Goal: Information Seeking & Learning: Learn about a topic

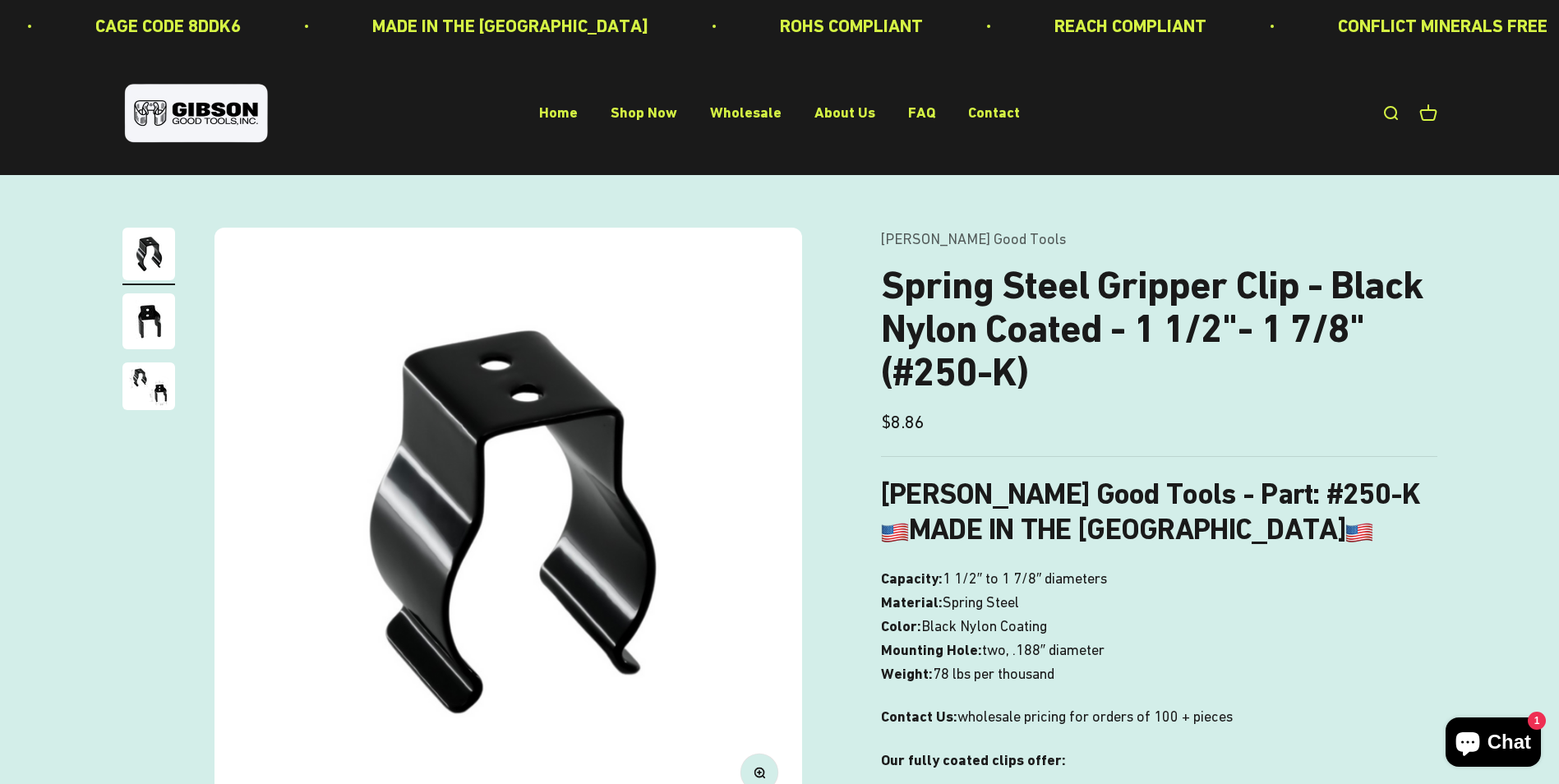
click at [1381, 332] on h1 "Spring Steel Gripper Clip - Black Nylon Coated - 1 1/2"- 1 7/8" (#250-K)" at bounding box center [1159, 328] width 556 height 130
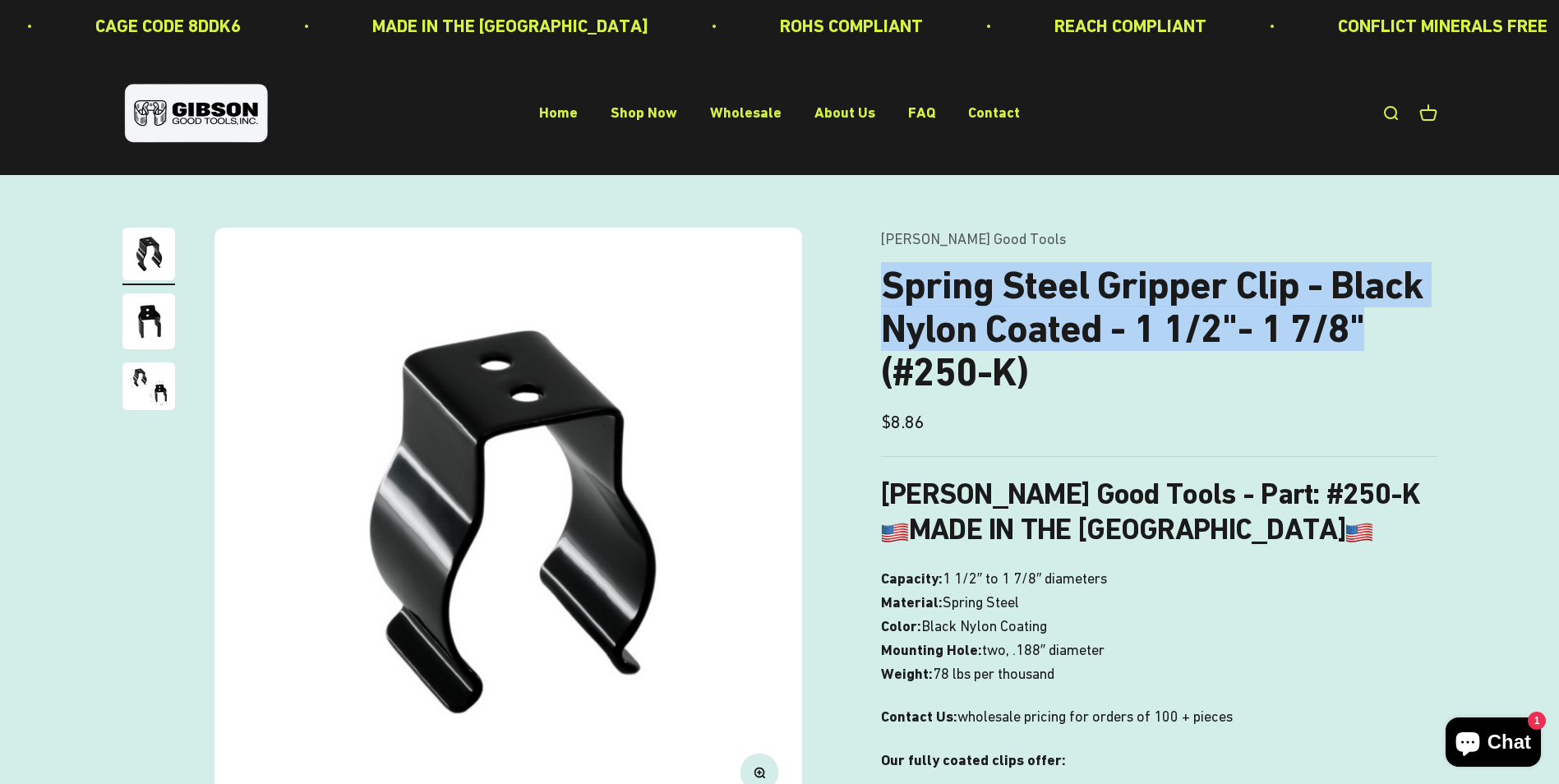
drag, startPoint x: 1383, startPoint y: 329, endPoint x: 853, endPoint y: 291, distance: 531.4
click at [853, 291] on div "Zoom Go to item 1 Go to item 2 Go to item 3 Gibson Good Tools Spring Steel Grip…" at bounding box center [780, 751] width 1315 height 1047
copy h1 "Spring Steel Gripper Clip - Black Nylon Coated - 1 1/2"- 1 7/8""
drag, startPoint x: 1052, startPoint y: 628, endPoint x: 924, endPoint y: 630, distance: 128.0
click at [924, 630] on p "Capacity: 1 1/2″ to 1 7/8″ diameters Material: Spring Steel Color: Black Nylon …" at bounding box center [1159, 625] width 556 height 119
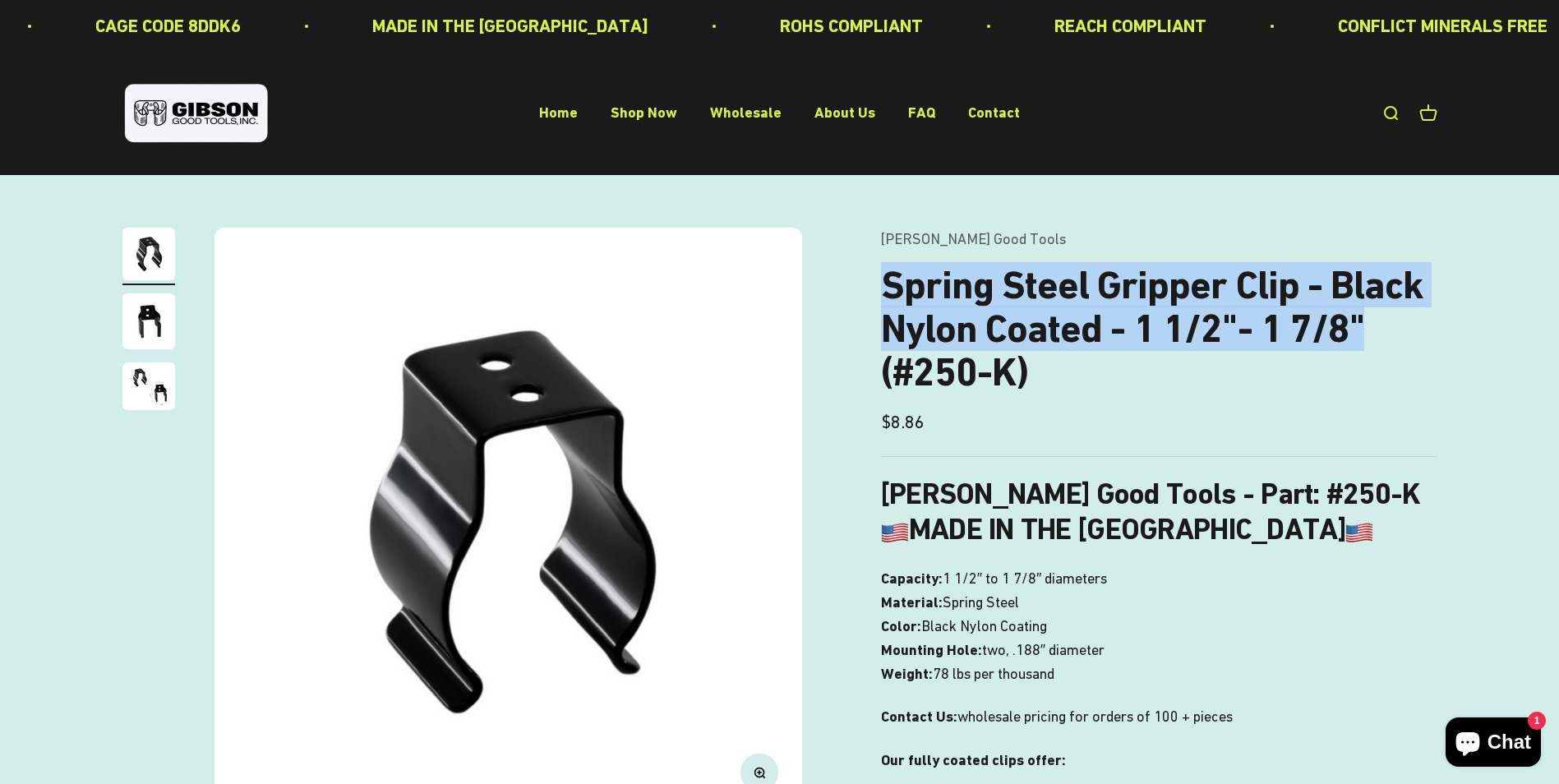
copy span "Black Nylon Coating"
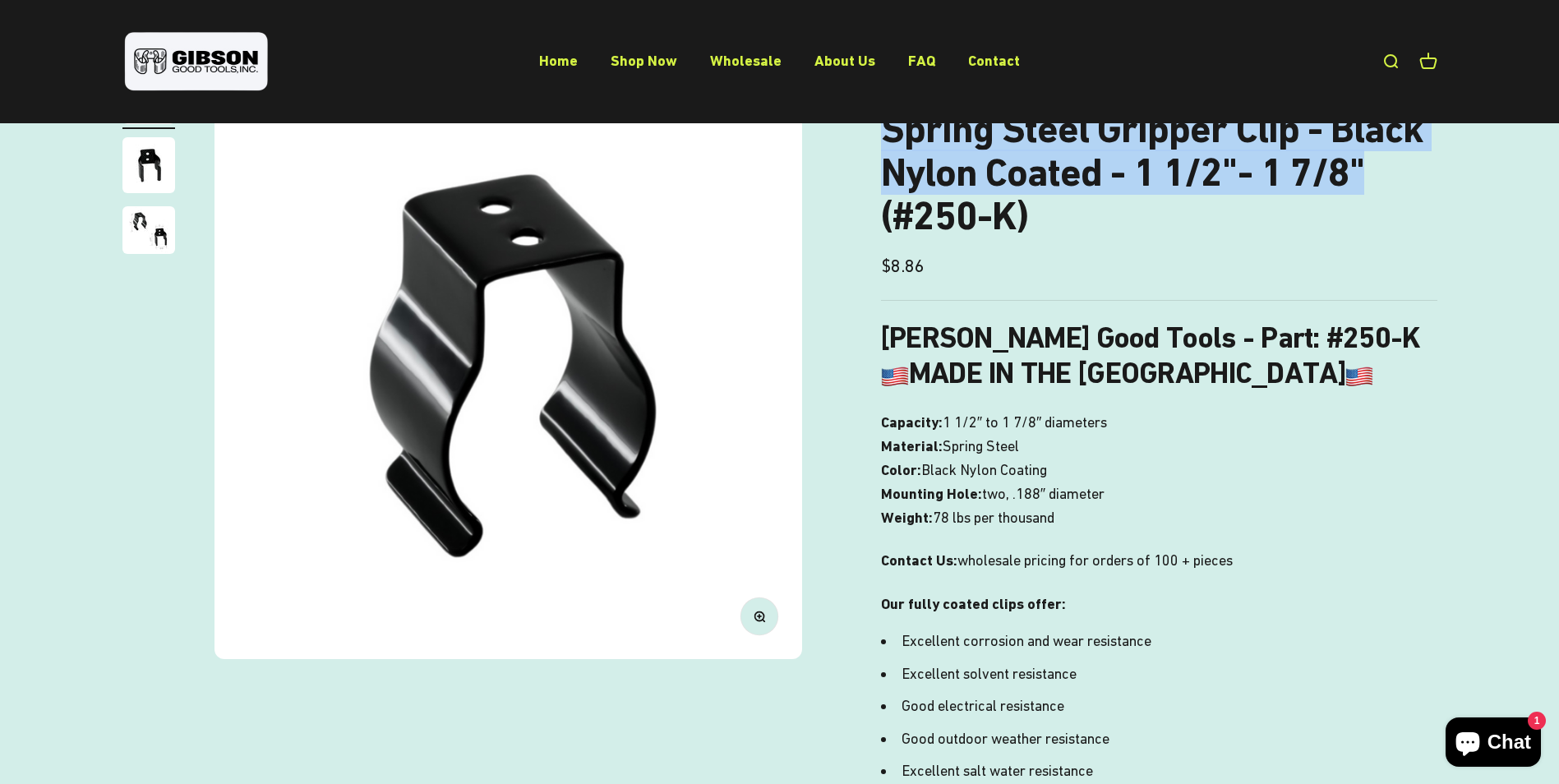
scroll to position [131, 0]
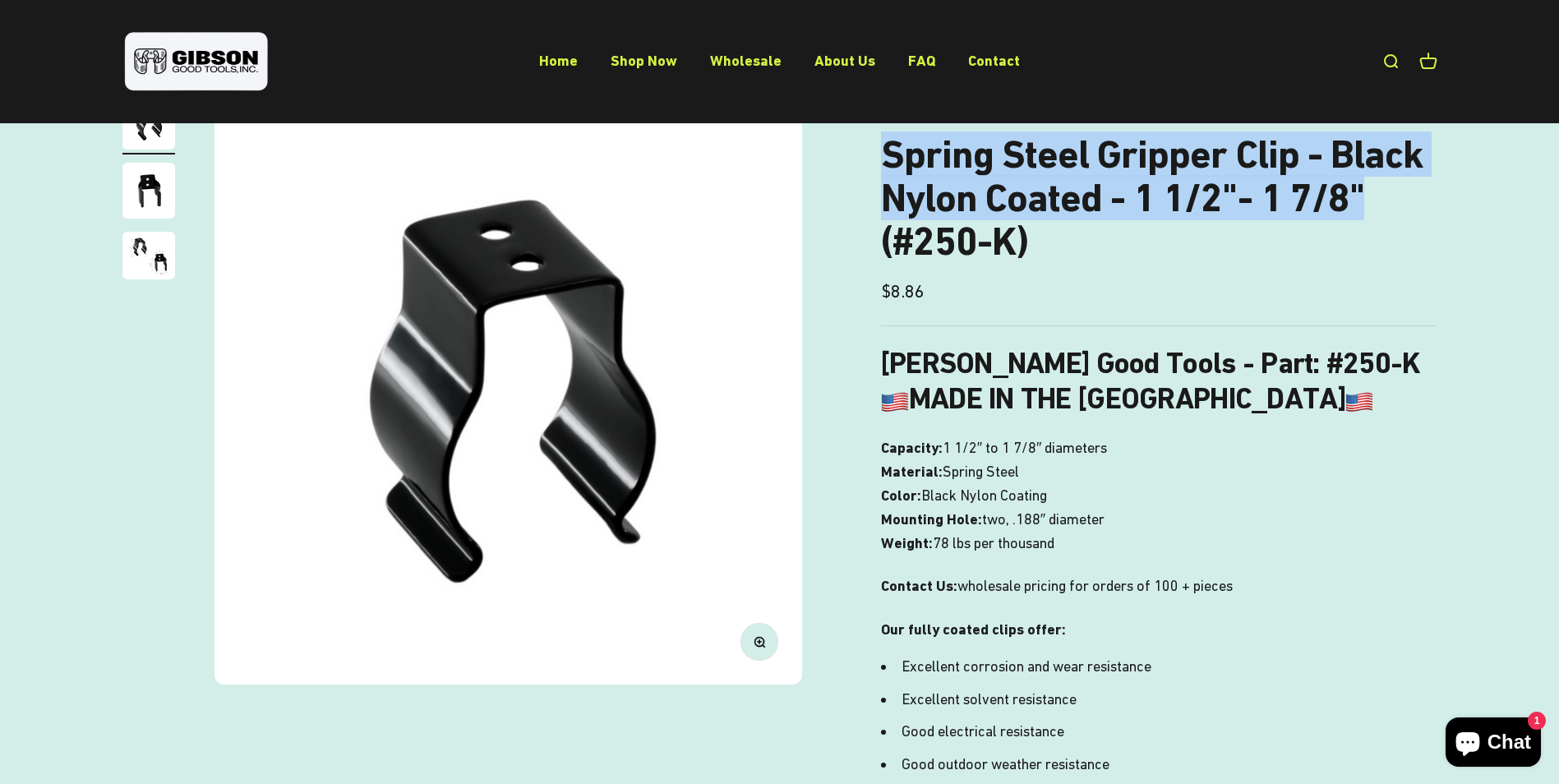
click at [154, 256] on img "Go to item 3" at bounding box center [148, 255] width 52 height 47
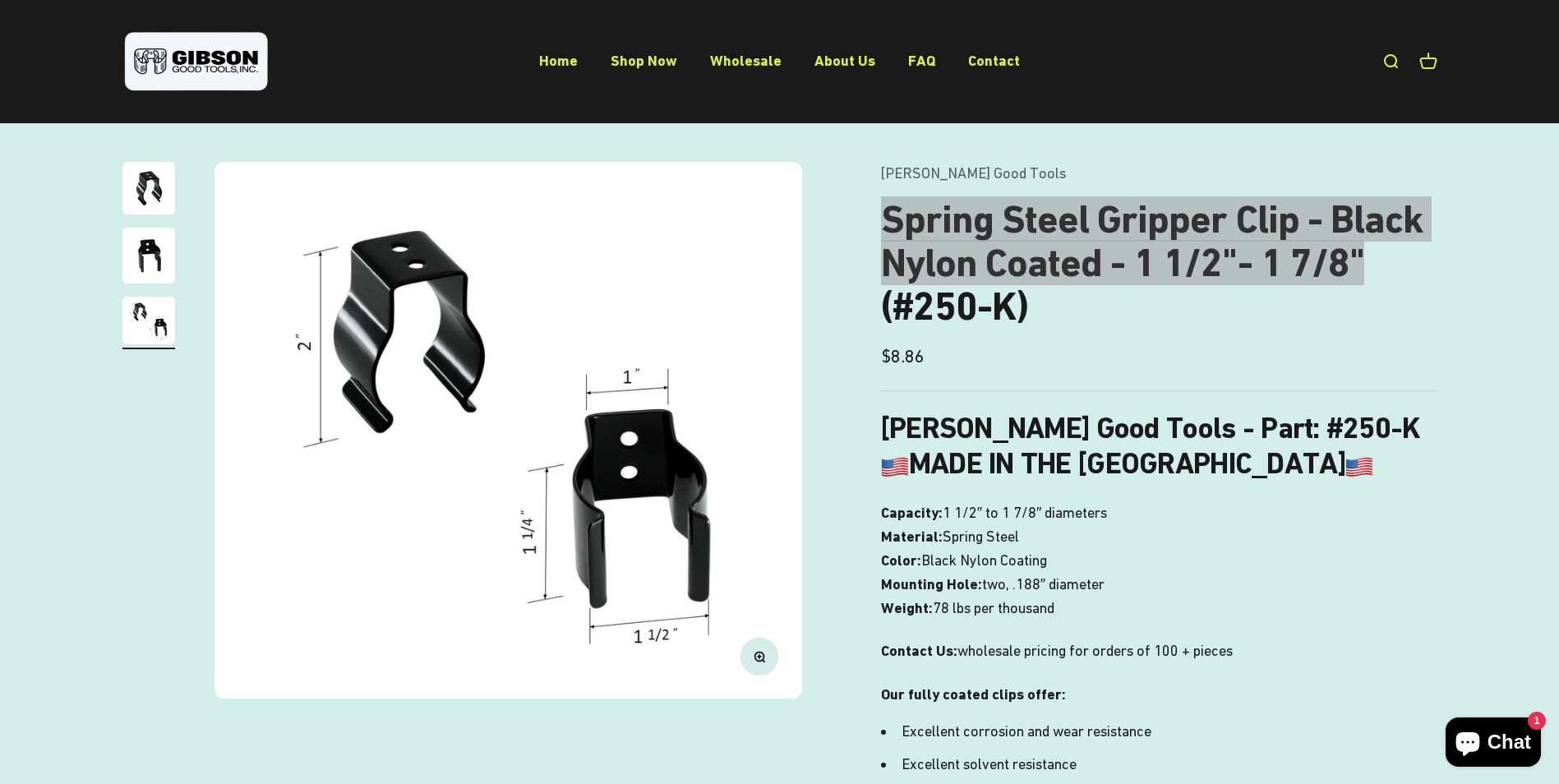
scroll to position [0, 0]
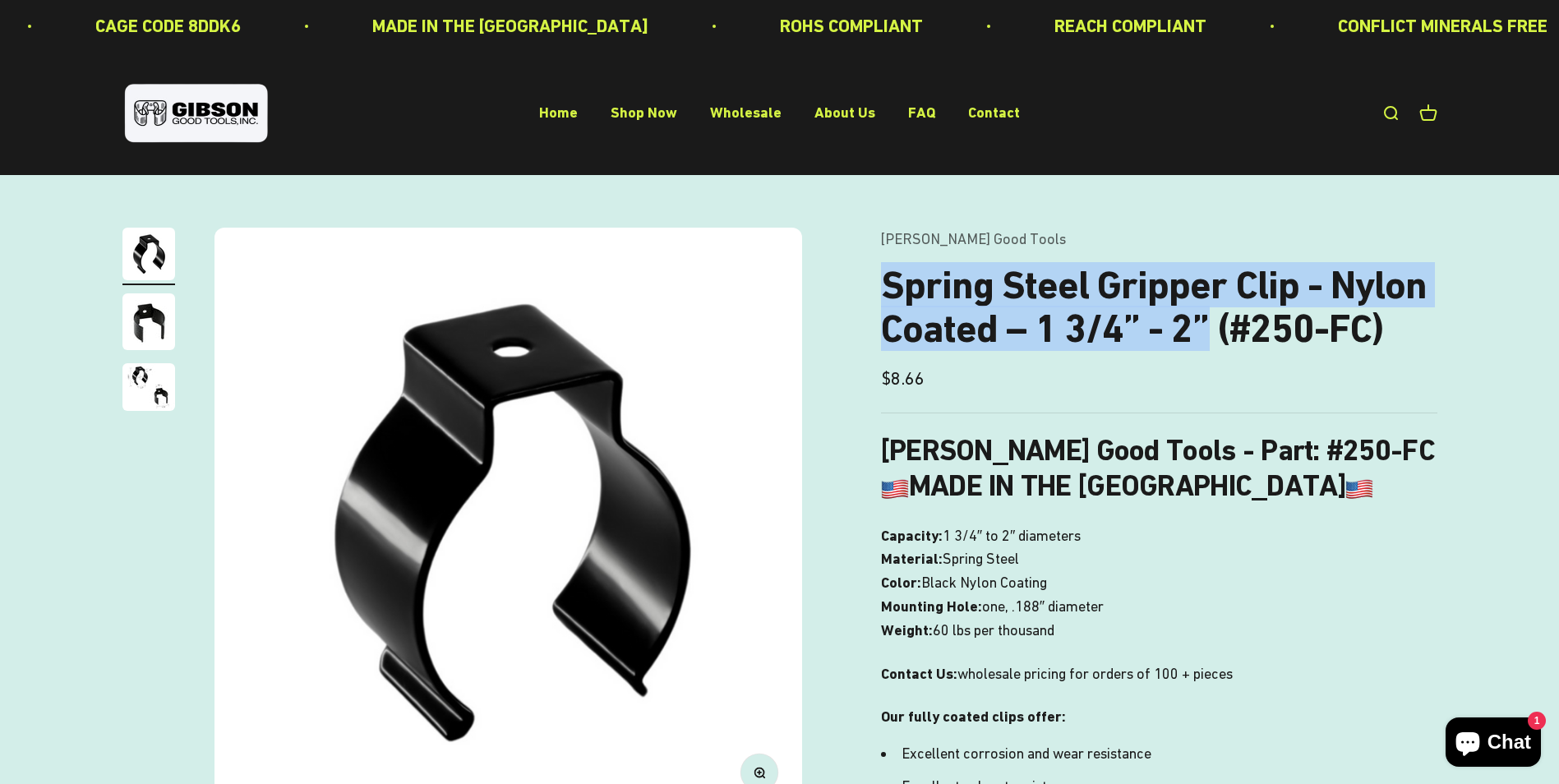
drag, startPoint x: 877, startPoint y: 278, endPoint x: 1209, endPoint y: 336, distance: 337.0
click at [1209, 336] on div "Zoom Go to item 1 Go to item 2 Go to item 3 [PERSON_NAME] Good Tools Spring Ste…" at bounding box center [780, 729] width 1315 height 1003
drag, startPoint x: 1209, startPoint y: 336, endPoint x: 1170, endPoint y: 333, distance: 39.1
copy h1 "Spring Steel Gripper Clip - Nylon Coated – 1 3/4” - 2”"
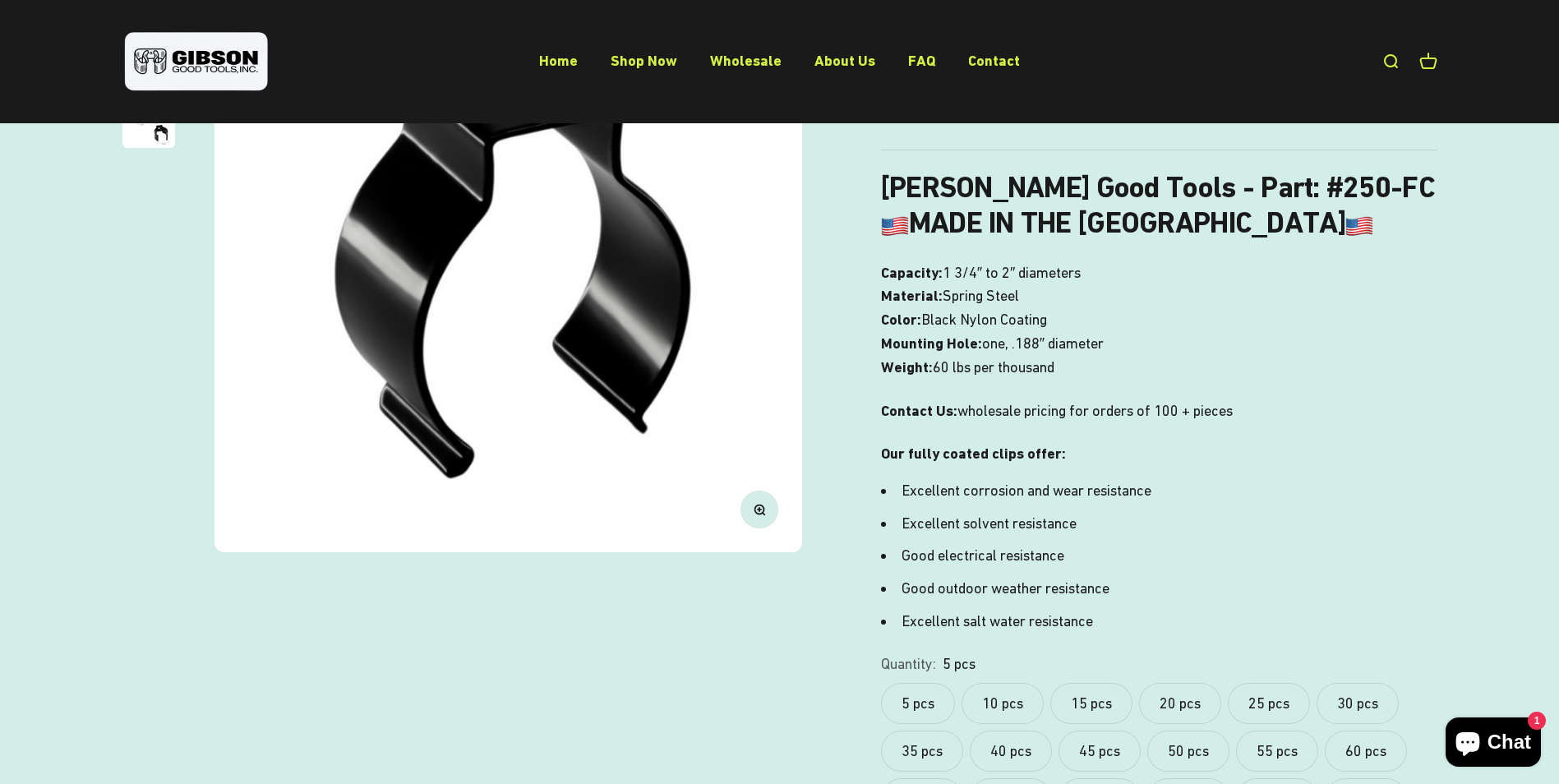
scroll to position [83, 0]
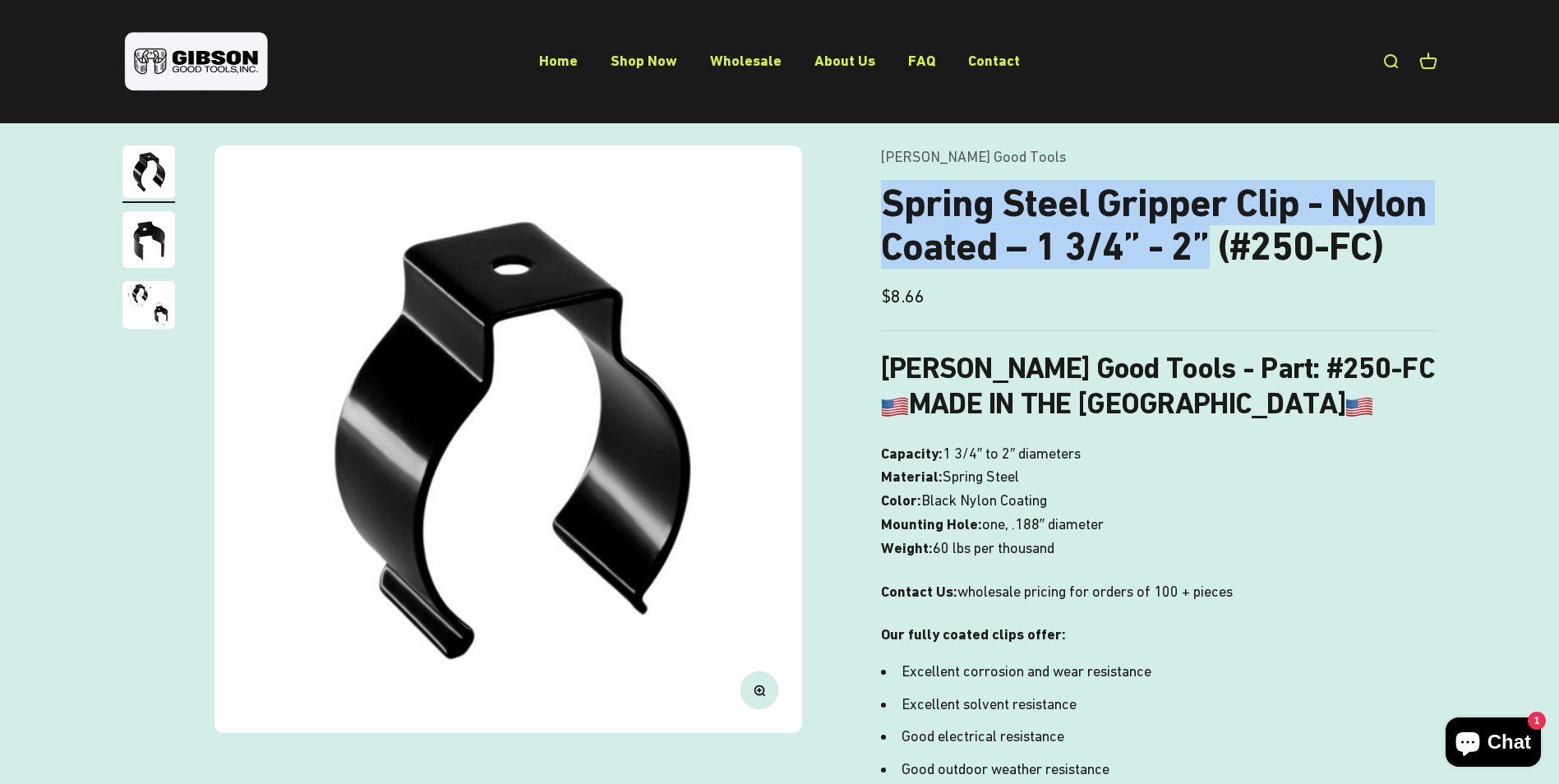
click at [167, 299] on img "Go to item 3" at bounding box center [148, 305] width 52 height 47
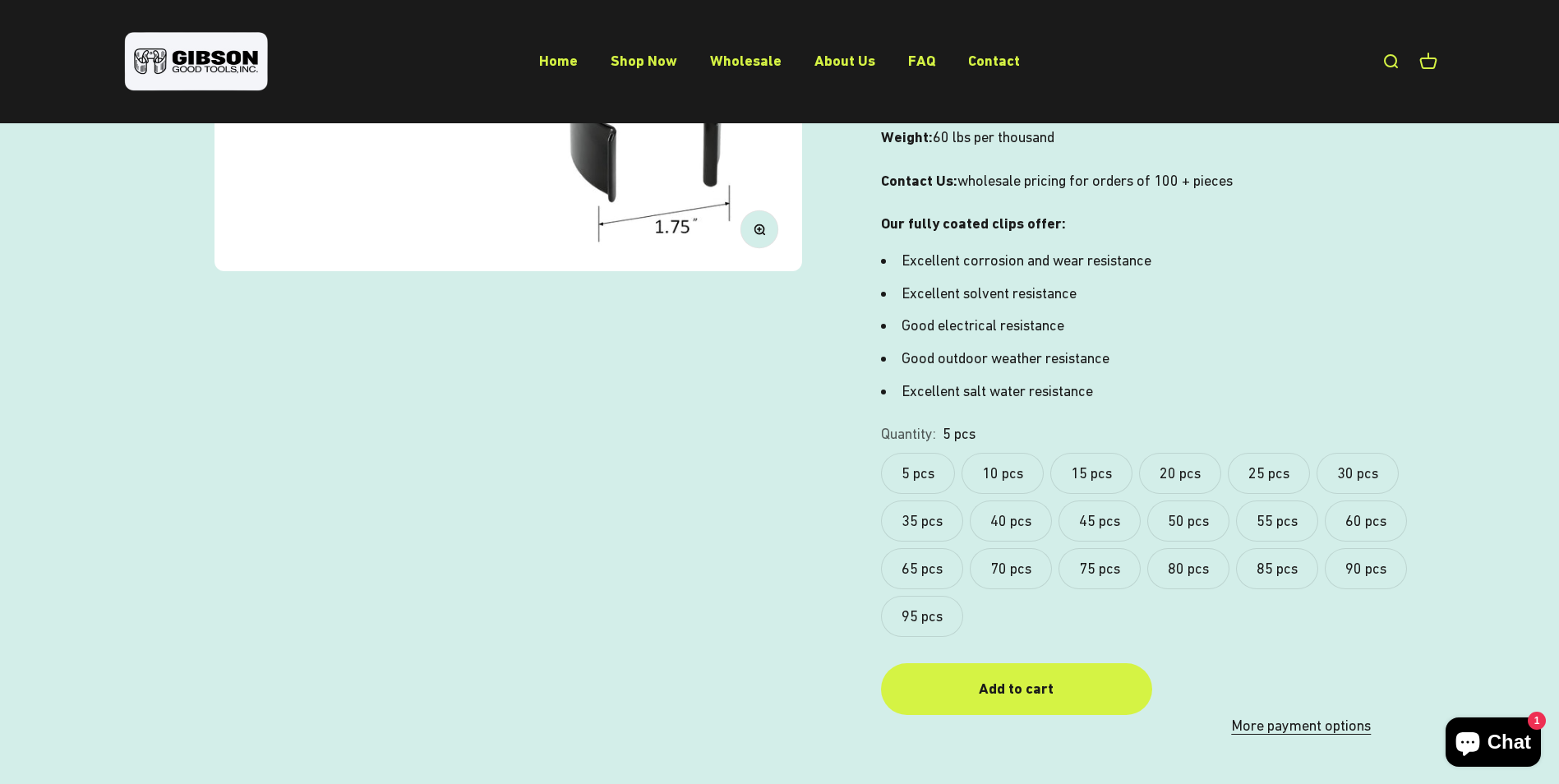
scroll to position [0, 1214]
click at [44, 175] on div "Zoom Go to item 1 Go to item 2 Go to item 3 [PERSON_NAME] Good Tools Spring Ste…" at bounding box center [780, 236] width 1559 height 1109
